Goal: Transaction & Acquisition: Purchase product/service

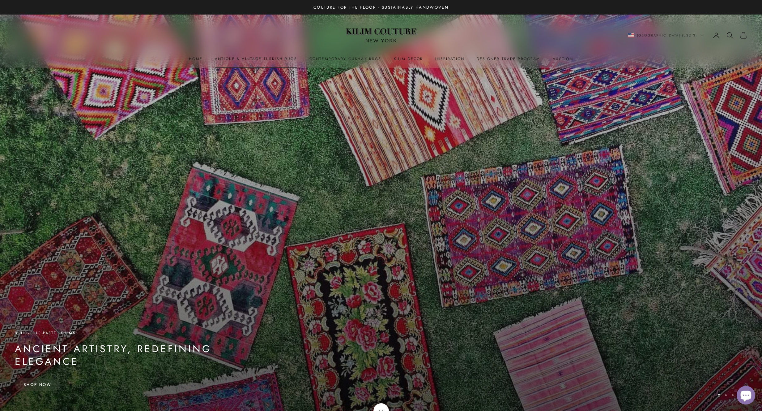
click at [244, 59] on link "Antique & Vintage Turkish Rugs" at bounding box center [256, 59] width 82 height 6
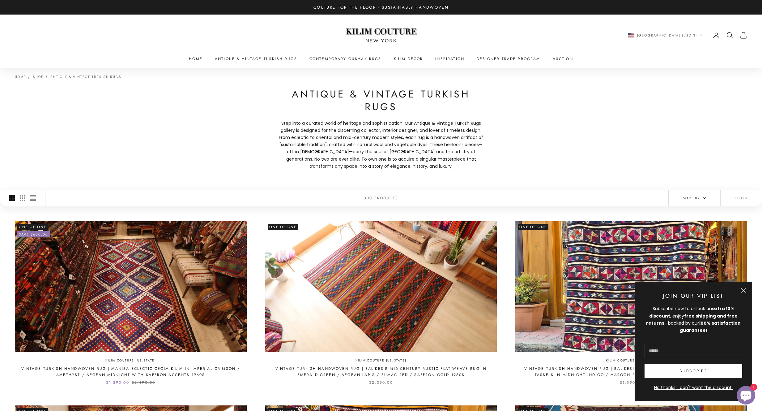
click at [708, 199] on button "Sort by" at bounding box center [695, 198] width 52 height 17
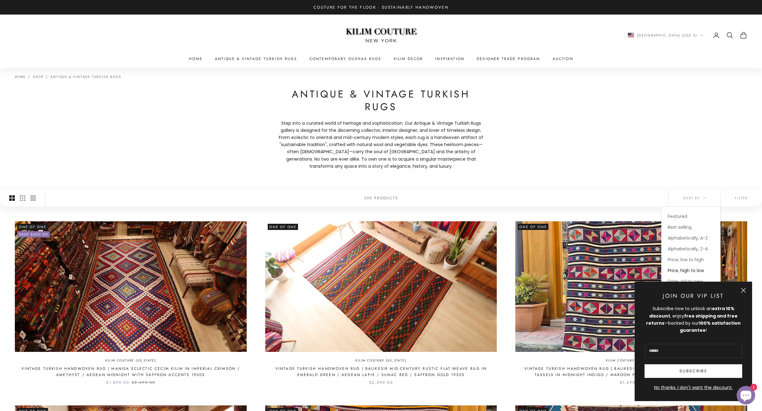
click at [689, 268] on span "Price, high to low" at bounding box center [686, 270] width 36 height 6
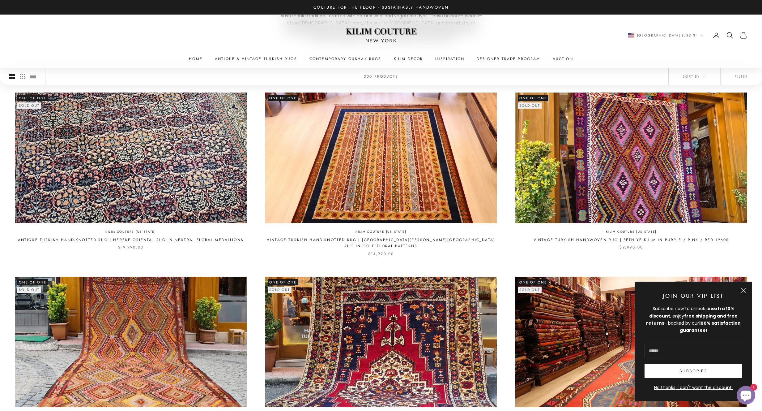
scroll to position [130, 0]
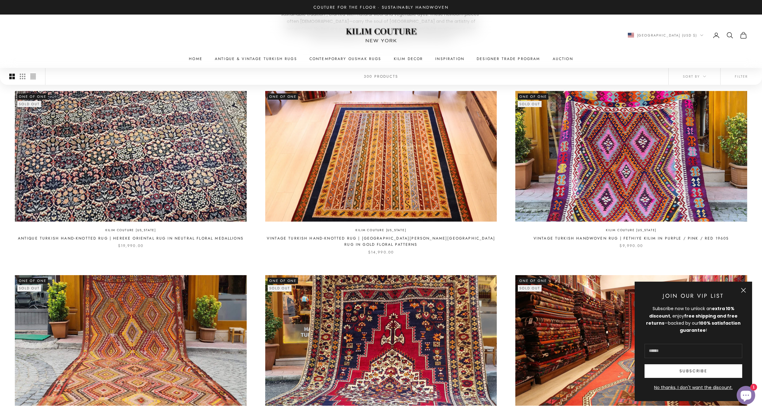
click at [741, 289] on button "Close" at bounding box center [743, 290] width 5 height 5
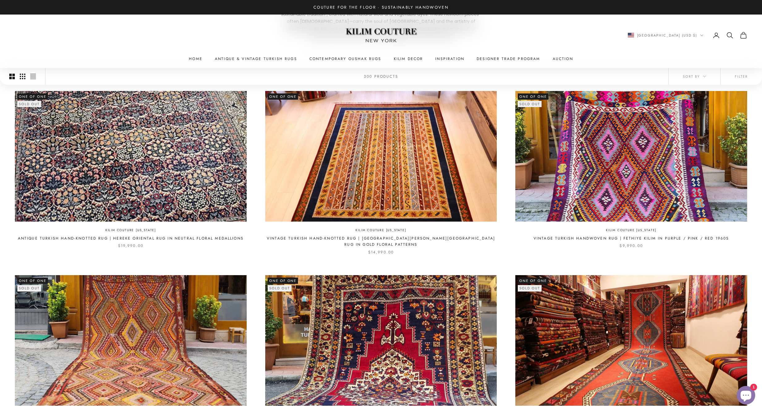
click at [25, 79] on icon "Switch to smaller product images" at bounding box center [23, 77] width 6 height 6
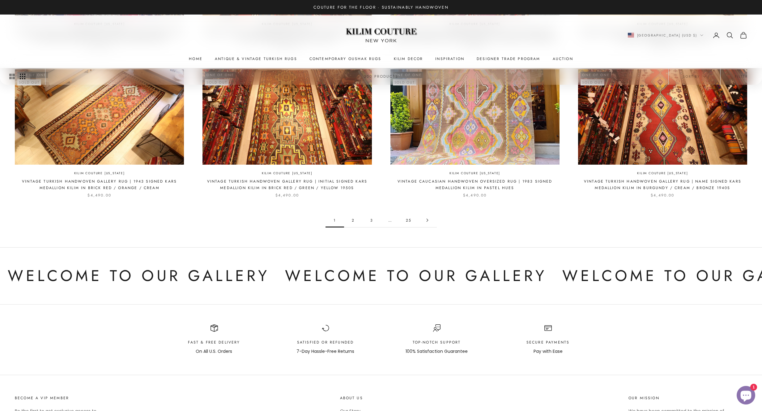
scroll to position [469, 0]
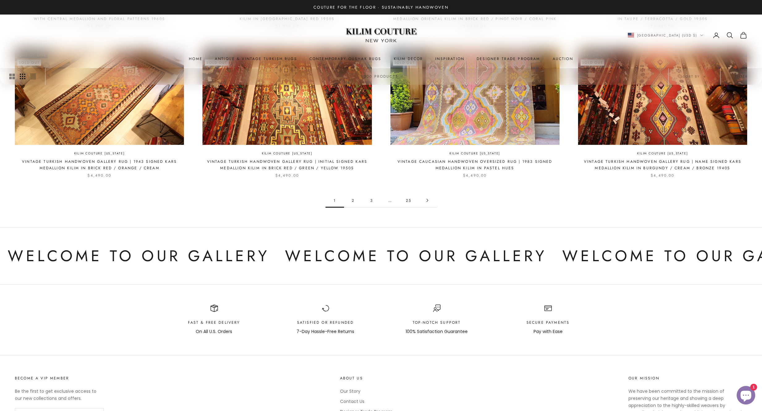
click at [351, 202] on link "2" at bounding box center [353, 200] width 19 height 14
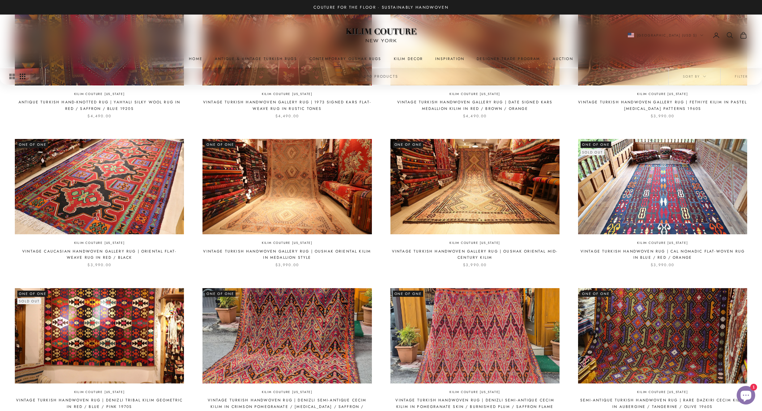
scroll to position [318, 0]
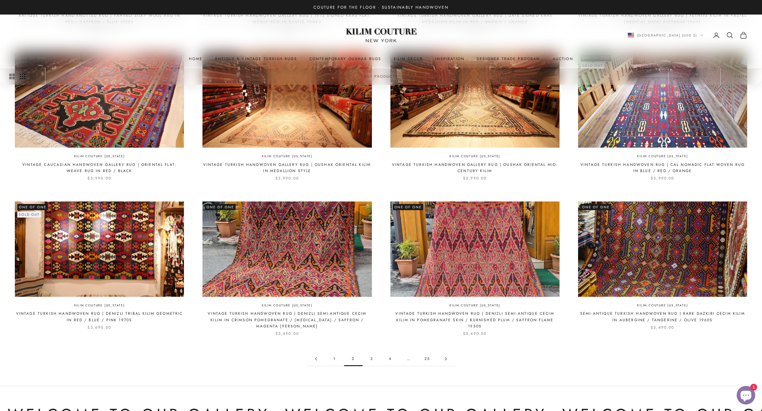
click at [373, 359] on link "3" at bounding box center [372, 359] width 19 height 14
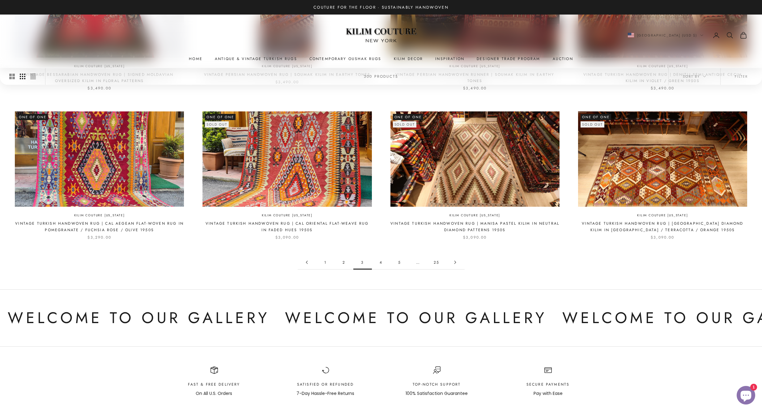
scroll to position [413, 0]
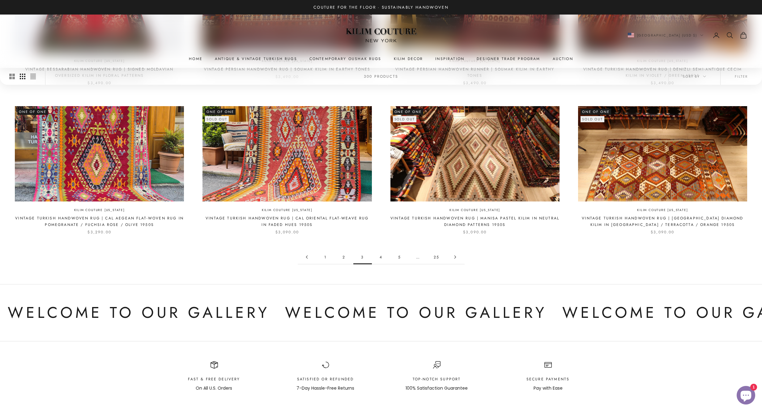
click at [375, 250] on link "4" at bounding box center [381, 257] width 19 height 14
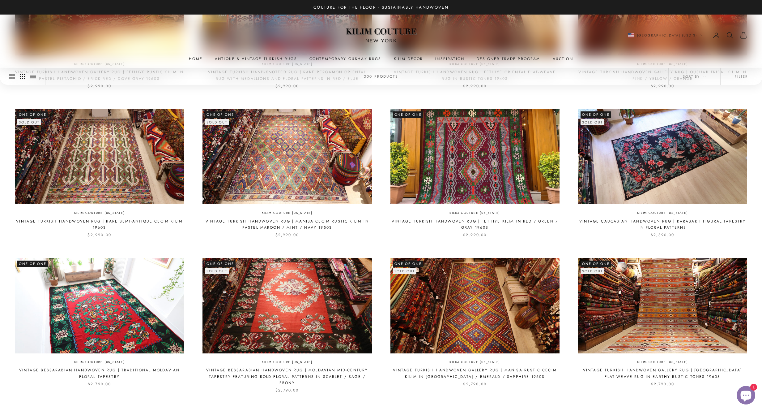
scroll to position [404, 0]
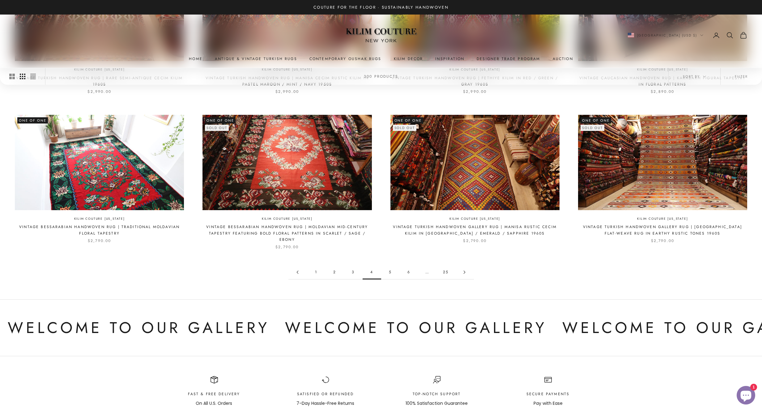
click at [390, 271] on link "5" at bounding box center [390, 272] width 19 height 14
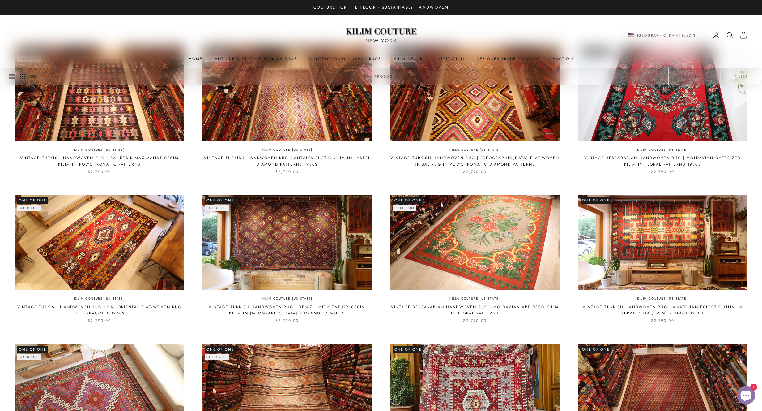
scroll to position [276, 0]
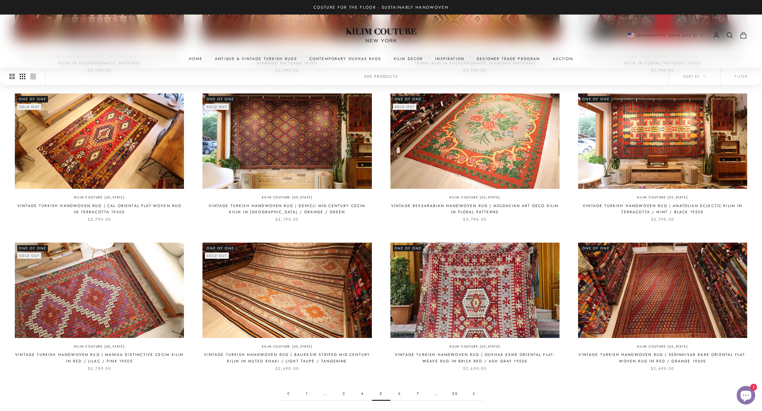
click at [296, 304] on img at bounding box center [287, 289] width 169 height 95
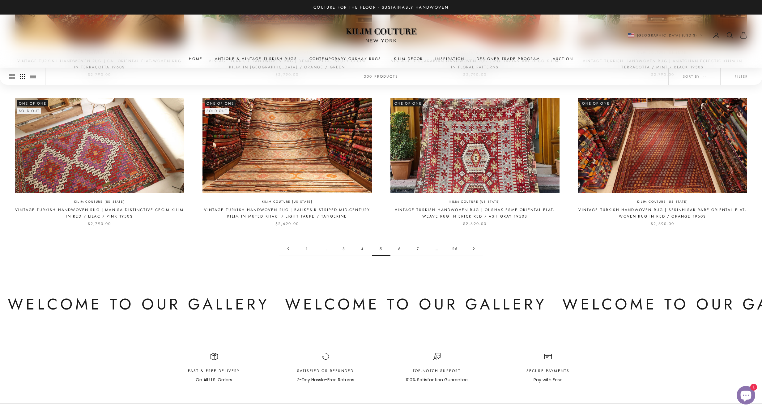
scroll to position [430, 0]
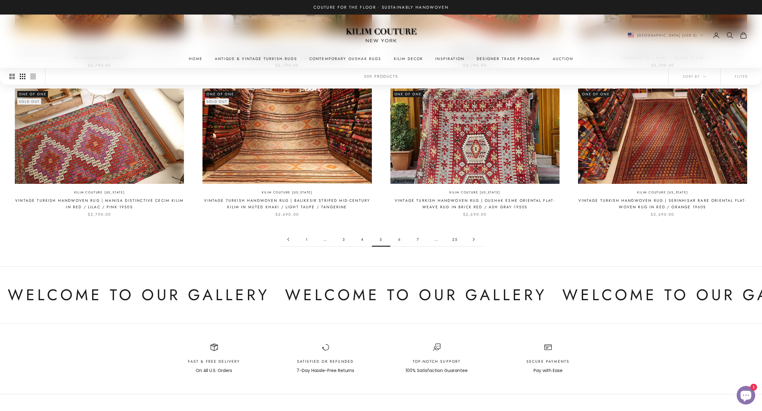
click at [402, 238] on link "6" at bounding box center [400, 239] width 19 height 14
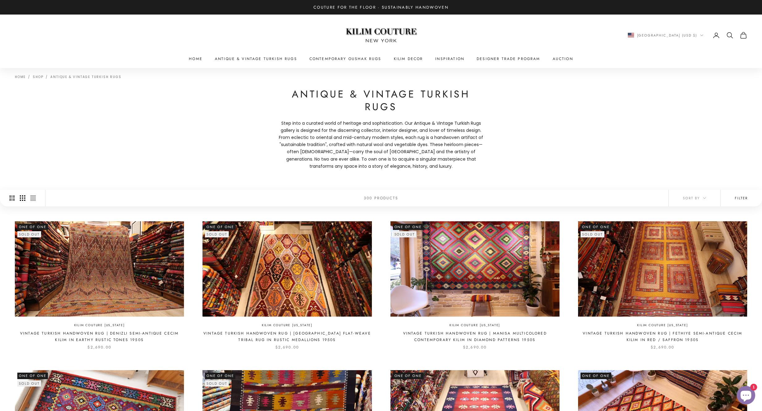
click at [735, 197] on button "Filter" at bounding box center [741, 198] width 41 height 17
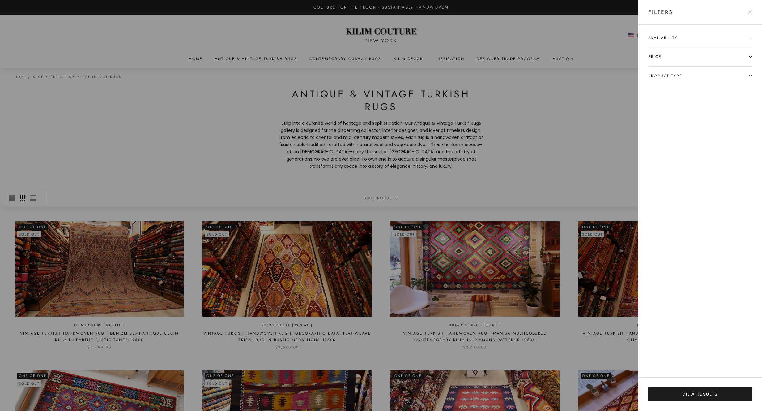
click at [684, 36] on span "Availability" at bounding box center [700, 41] width 104 height 12
click at [689, 396] on button "View results" at bounding box center [700, 394] width 104 height 14
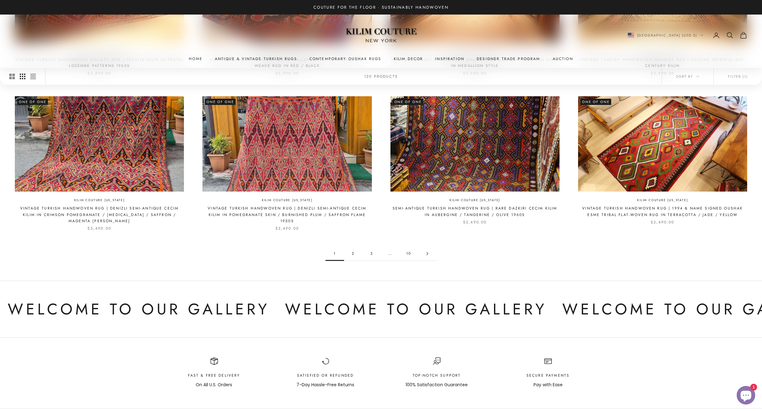
scroll to position [452, 0]
click at [358, 253] on link "2" at bounding box center [353, 253] width 19 height 14
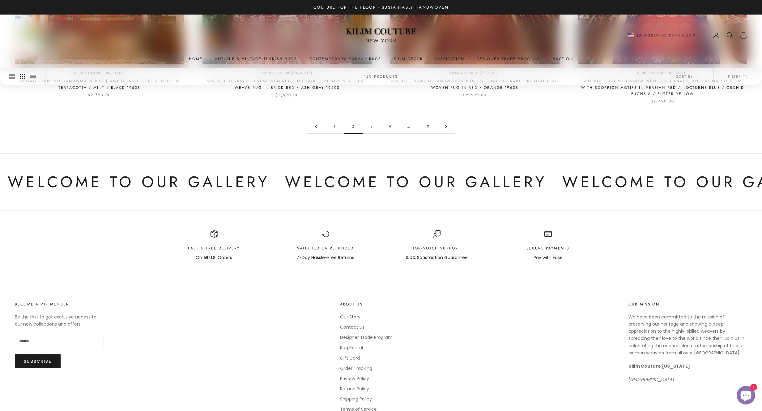
scroll to position [443, 0]
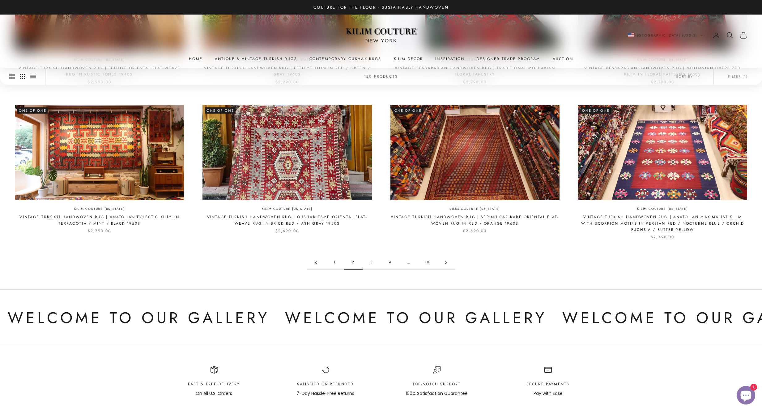
click at [373, 258] on link "3" at bounding box center [372, 262] width 19 height 14
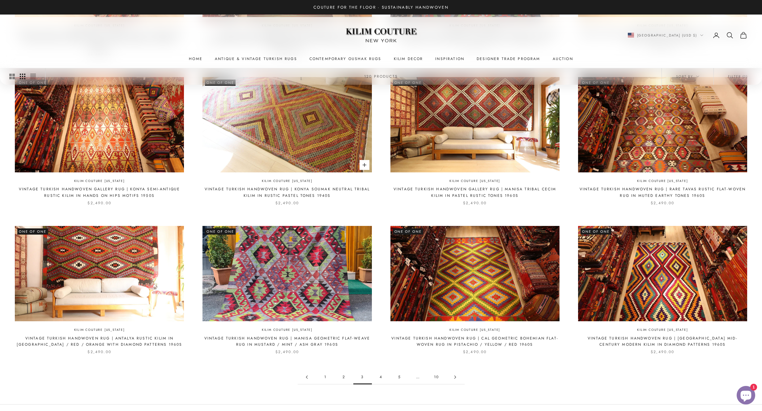
scroll to position [391, 0]
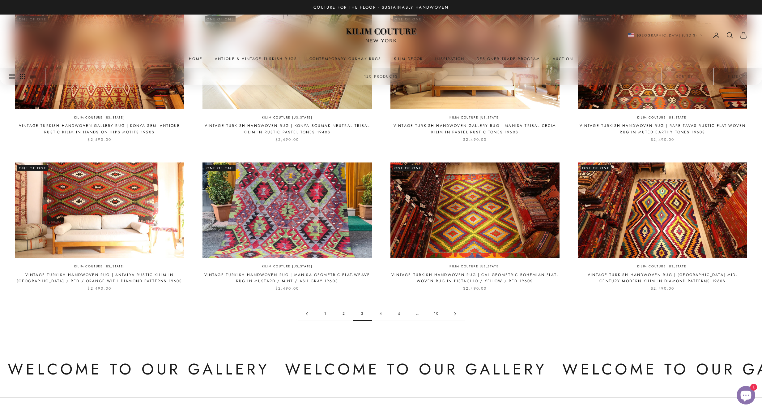
click at [380, 311] on link "4" at bounding box center [381, 313] width 19 height 14
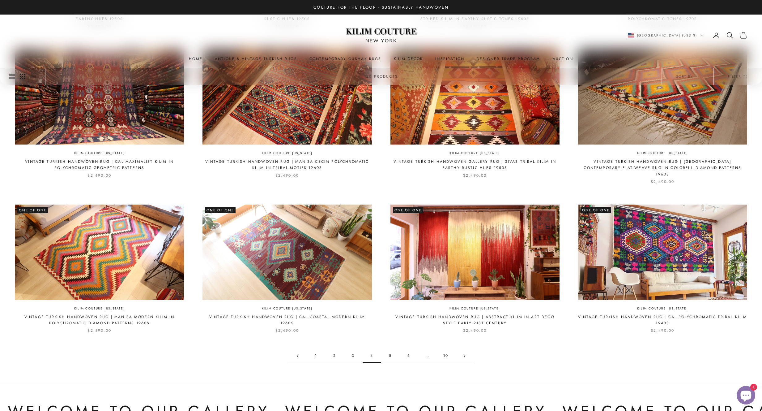
scroll to position [350, 0]
click at [387, 348] on link "5" at bounding box center [390, 355] width 19 height 14
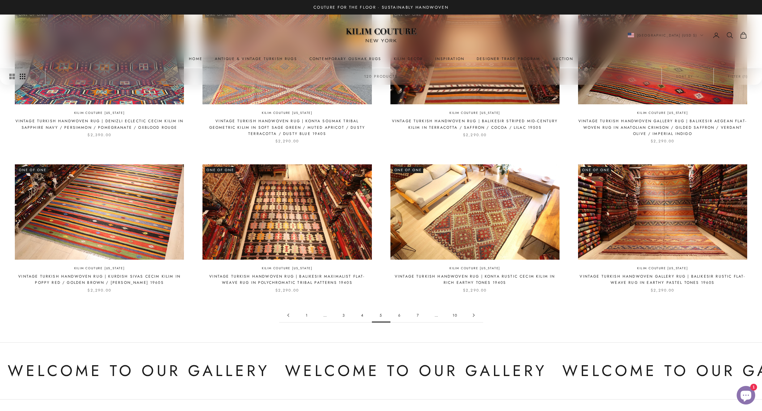
scroll to position [440, 0]
